Goal: Task Accomplishment & Management: Manage account settings

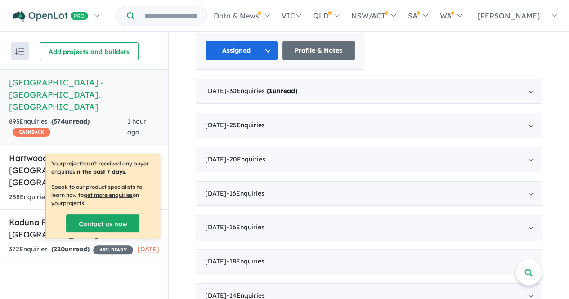
scroll to position [522, 0]
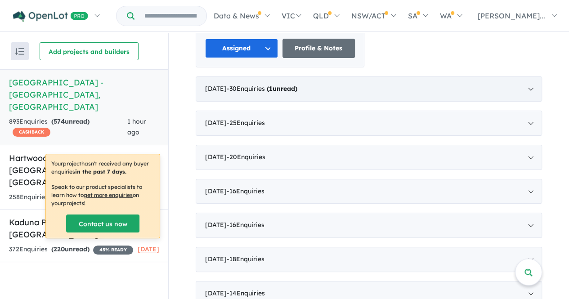
click at [391, 76] on div "[DATE] - 30 Enquir ies ( 1 unread)" at bounding box center [369, 88] width 346 height 25
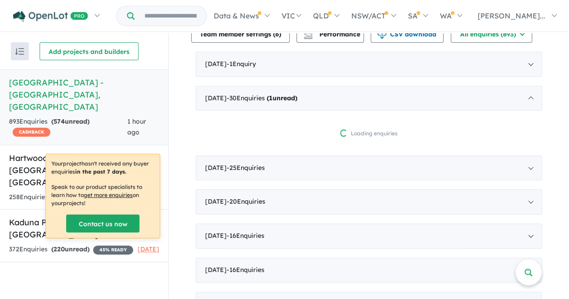
scroll to position [347, 0]
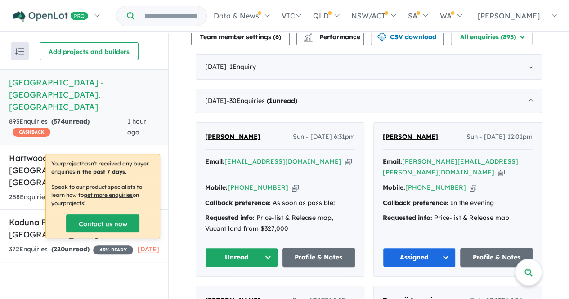
click at [249, 248] on button "Unread" at bounding box center [241, 257] width 73 height 19
click at [246, 289] on button "Assigned" at bounding box center [245, 299] width 78 height 21
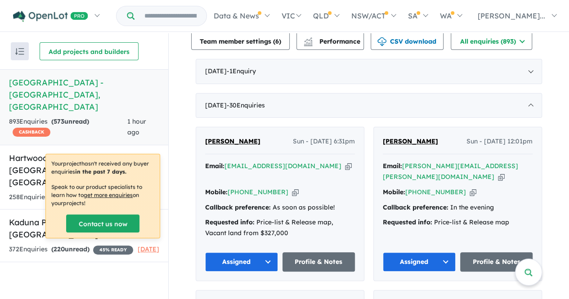
scroll to position [369, 0]
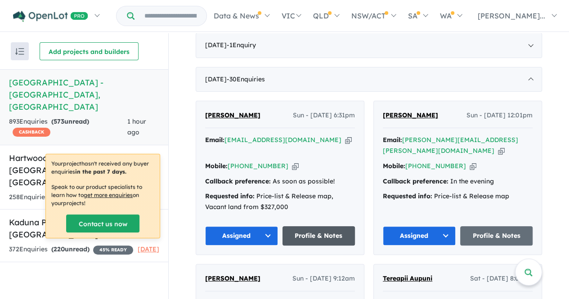
click at [336, 226] on link "Profile & Notes" at bounding box center [319, 235] width 73 height 19
